Goal: Find specific page/section

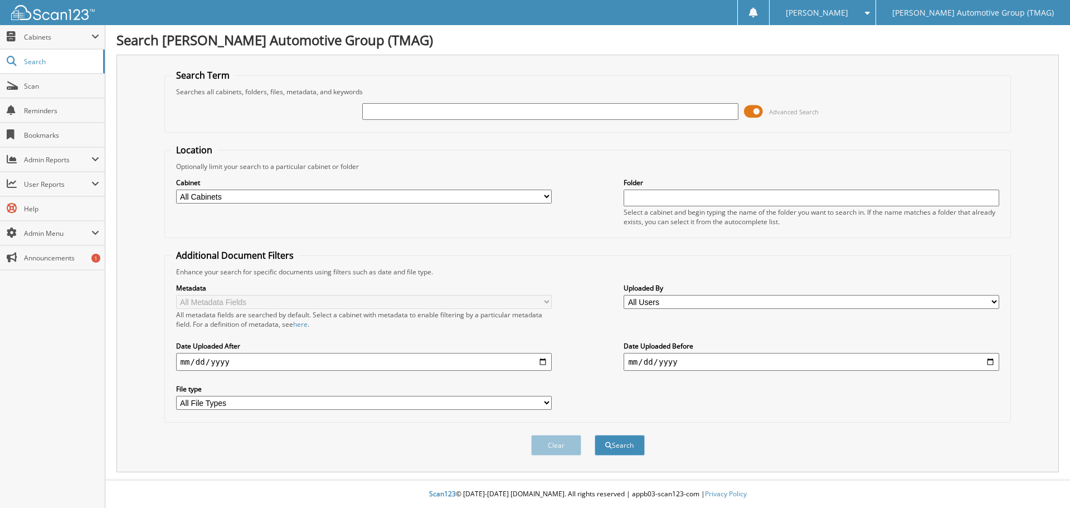
click at [432, 103] on input "text" at bounding box center [550, 111] width 376 height 17
type input "zapmoto"
click at [595, 435] on button "Search" at bounding box center [620, 445] width 50 height 21
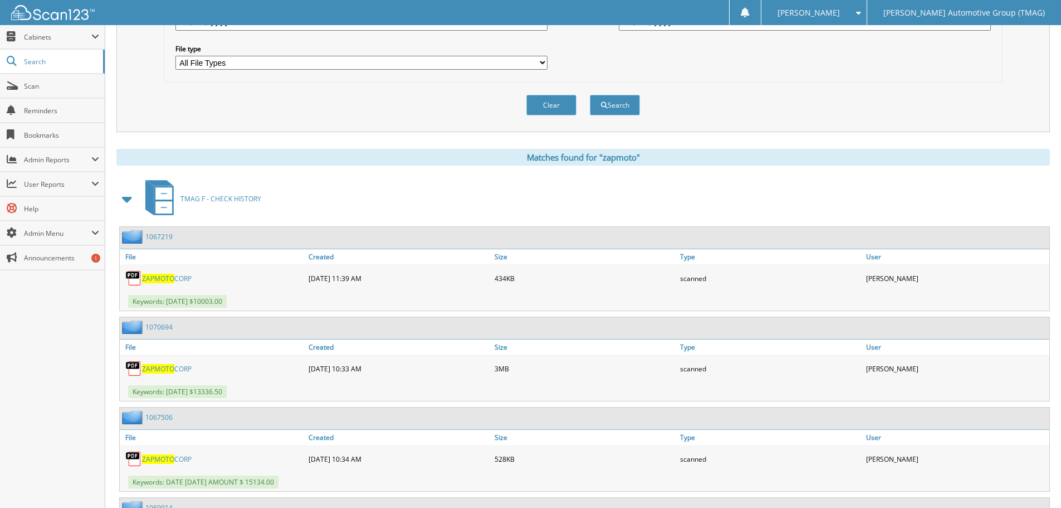
scroll to position [390, 0]
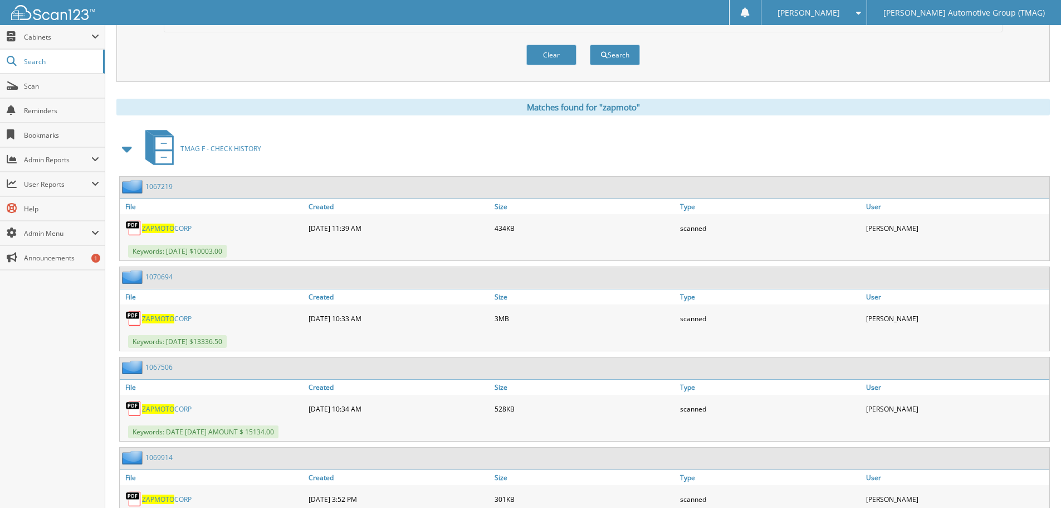
click at [183, 314] on link "ZAPMOTO CORP" at bounding box center [167, 318] width 50 height 9
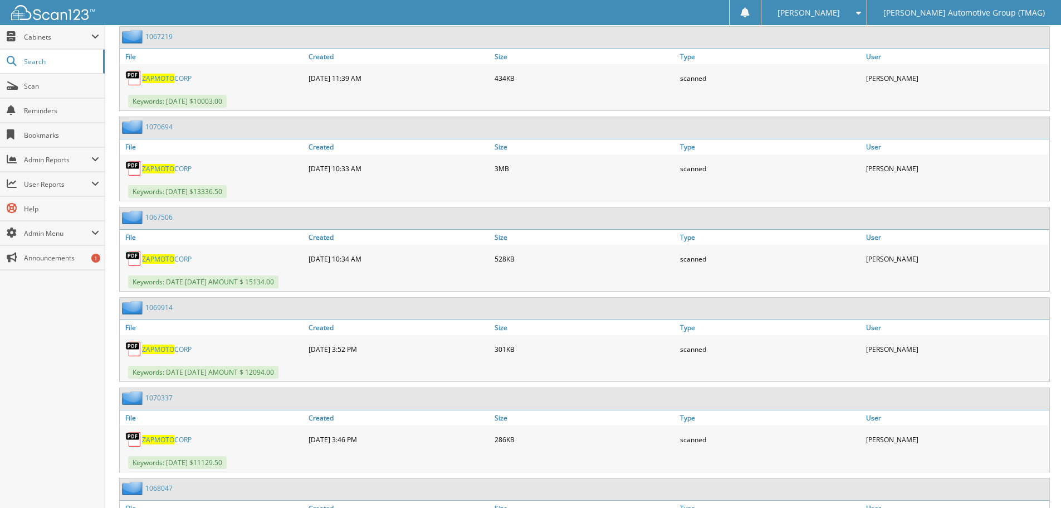
scroll to position [557, 0]
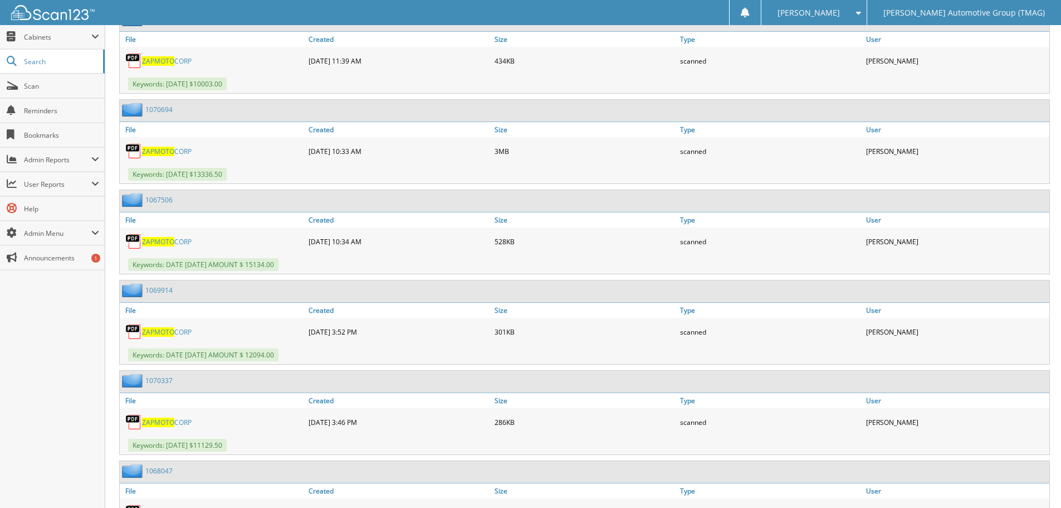
click at [172, 422] on span "ZAPMOTO" at bounding box center [158, 421] width 32 height 9
click at [182, 335] on link "ZAPMOTO CORP" at bounding box center [167, 331] width 50 height 9
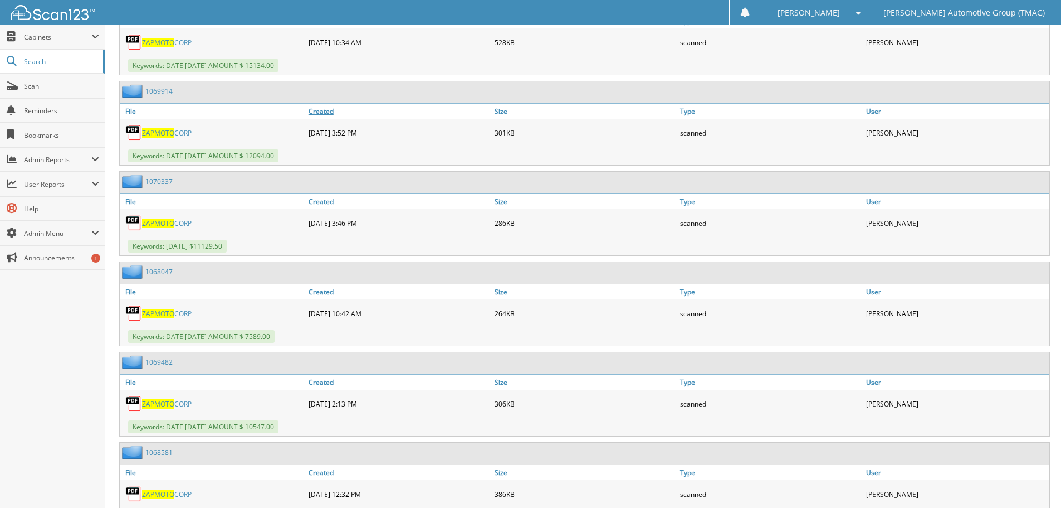
scroll to position [780, 0]
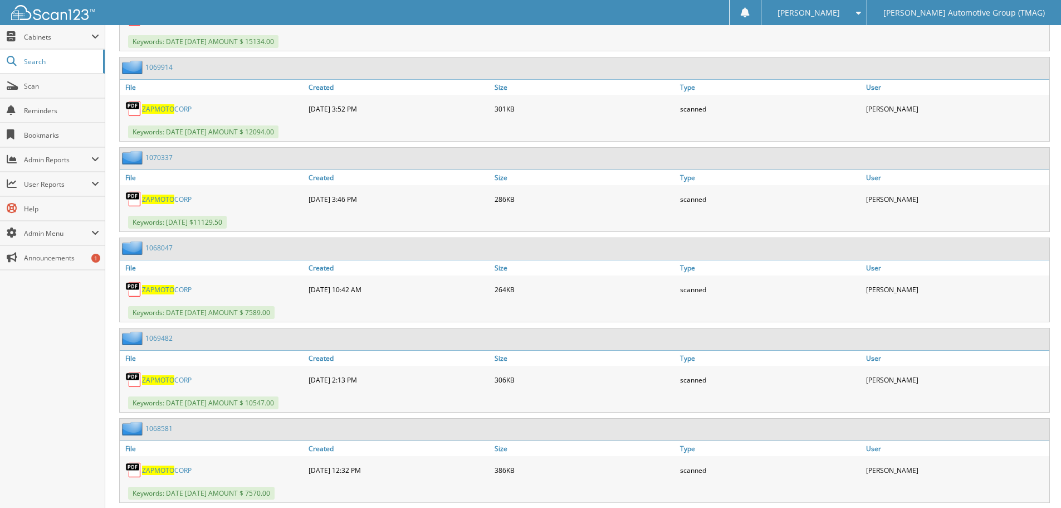
click at [178, 381] on link "ZAPMOTO CORP" at bounding box center [167, 379] width 50 height 9
